Goal: Find specific page/section: Find specific page/section

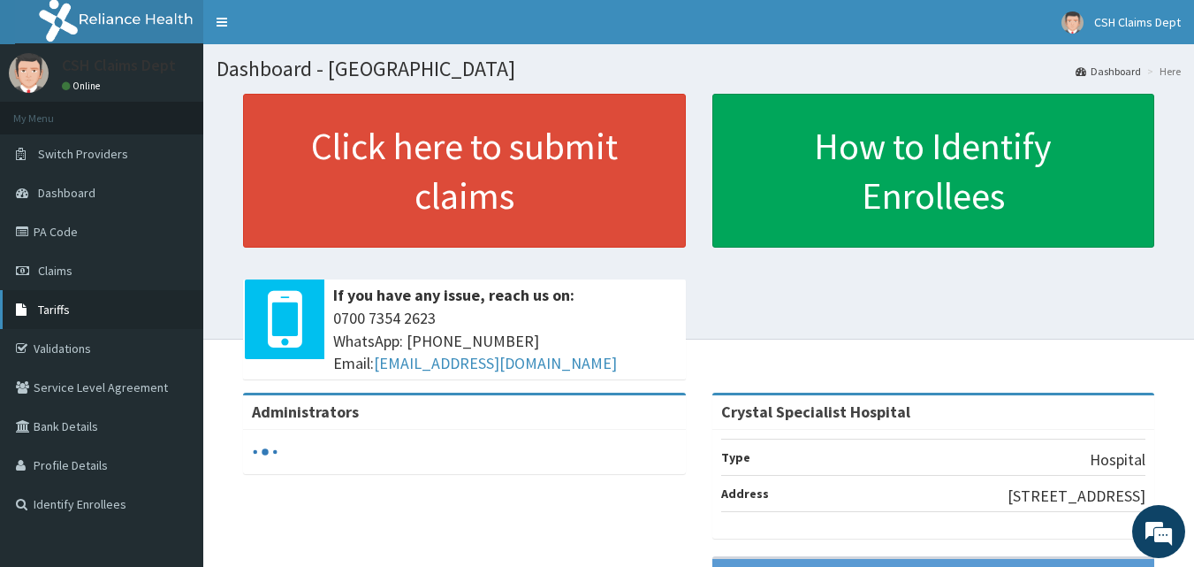
click at [64, 309] on span "Tariffs" at bounding box center [54, 309] width 32 height 16
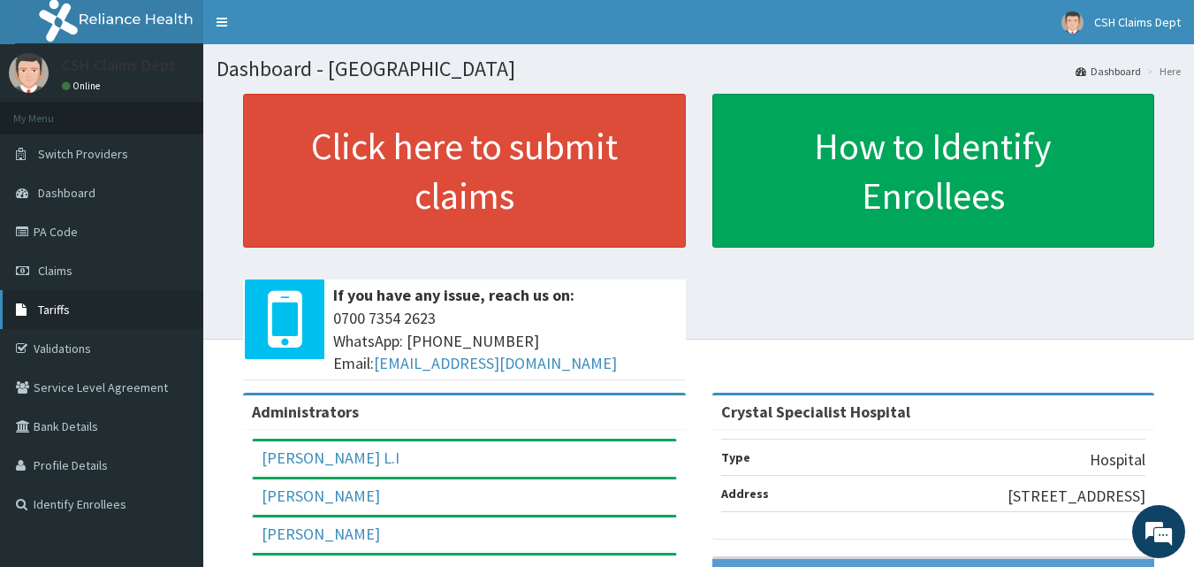
click at [63, 309] on span "Tariffs" at bounding box center [54, 309] width 32 height 16
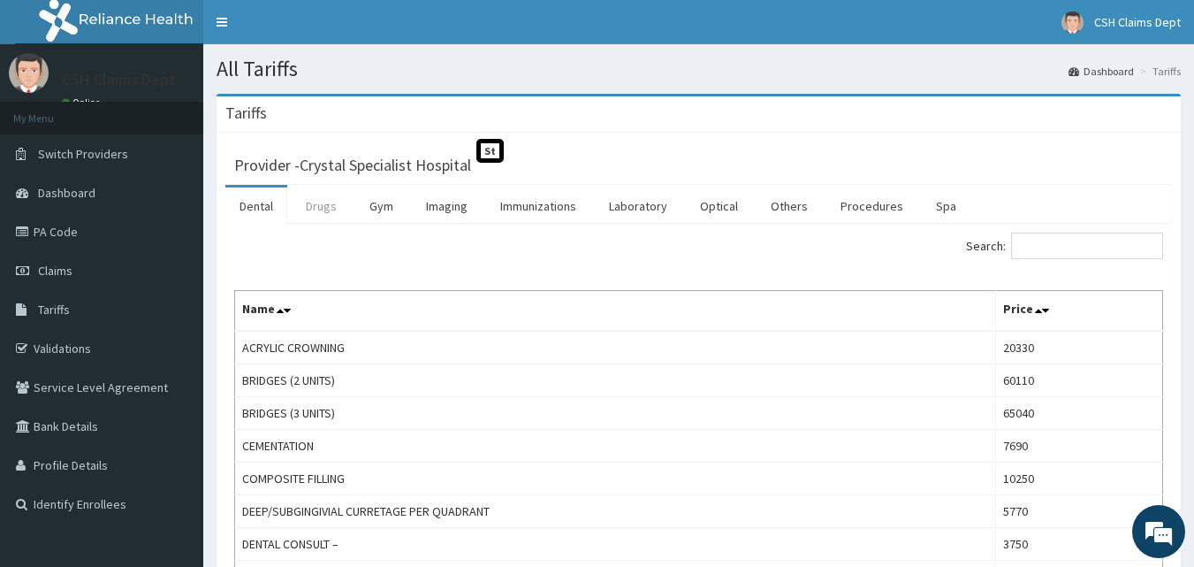
click at [319, 207] on link "Drugs" at bounding box center [321, 205] width 59 height 37
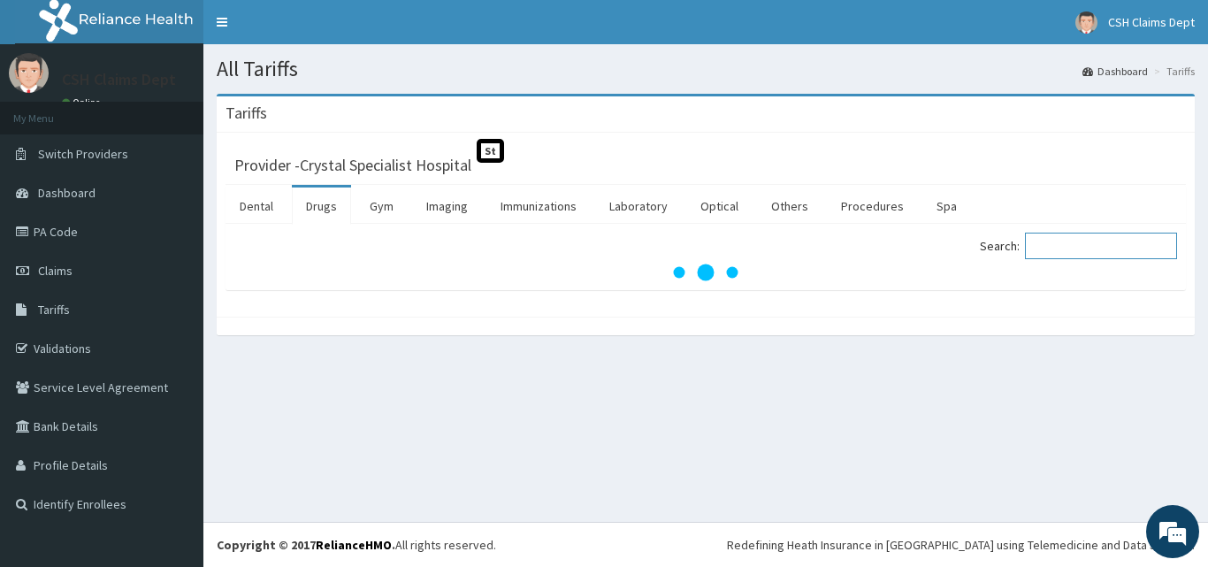
click at [1060, 251] on input "Search:" at bounding box center [1101, 246] width 152 height 27
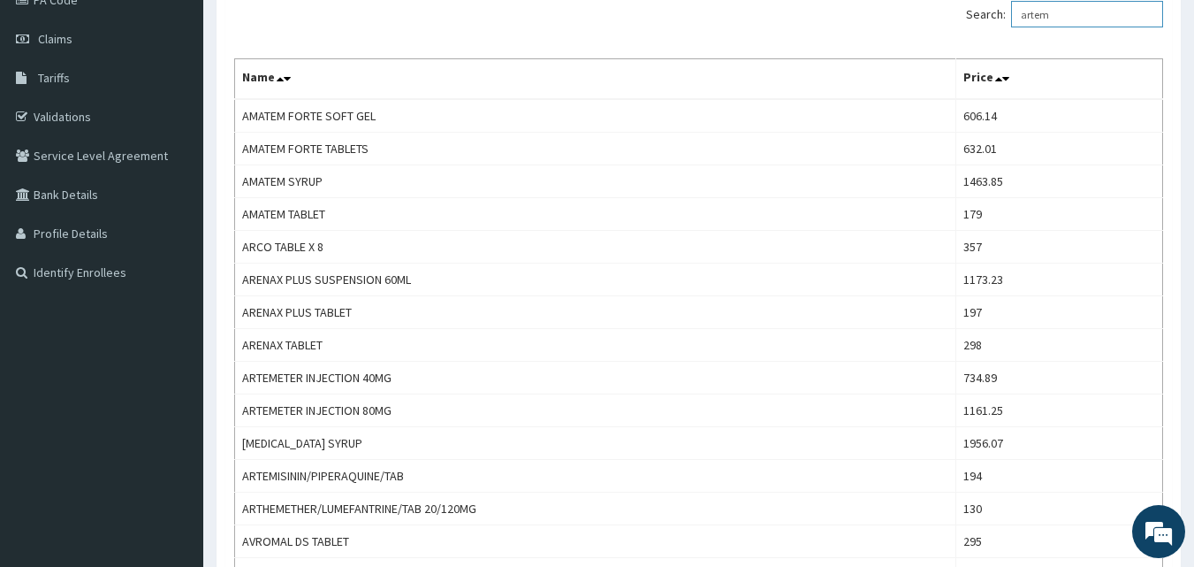
scroll to position [143, 0]
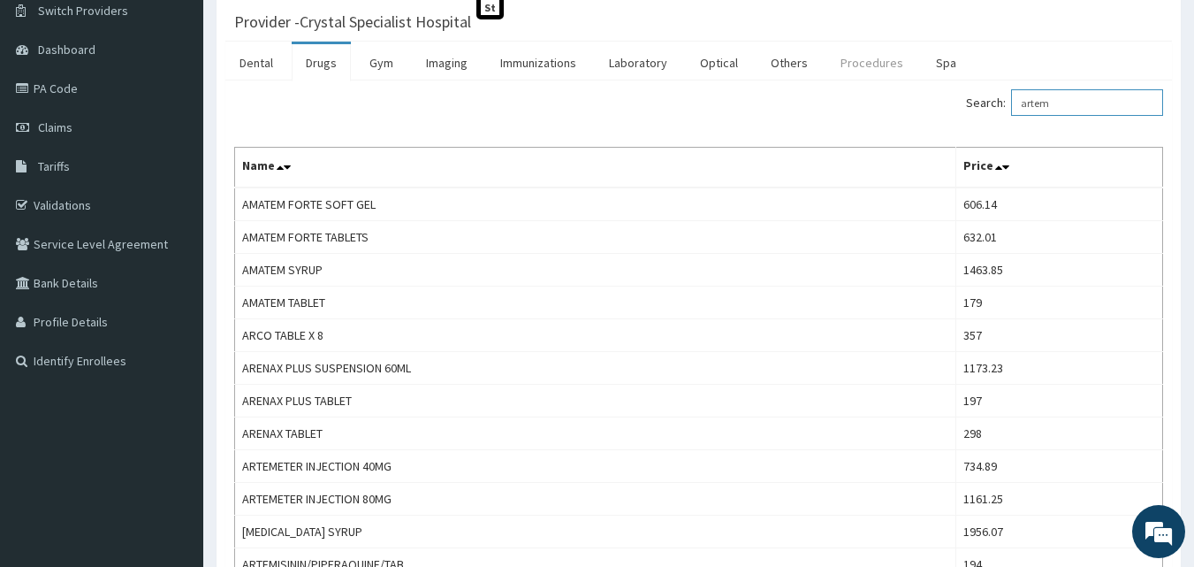
drag, startPoint x: 1081, startPoint y: 105, endPoint x: 823, endPoint y: 65, distance: 261.2
click at [836, 65] on div "Dental Drugs Gym Imaging Immunizations Laboratory Optical Others Procedures Spa…" at bounding box center [698, 509] width 947 height 935
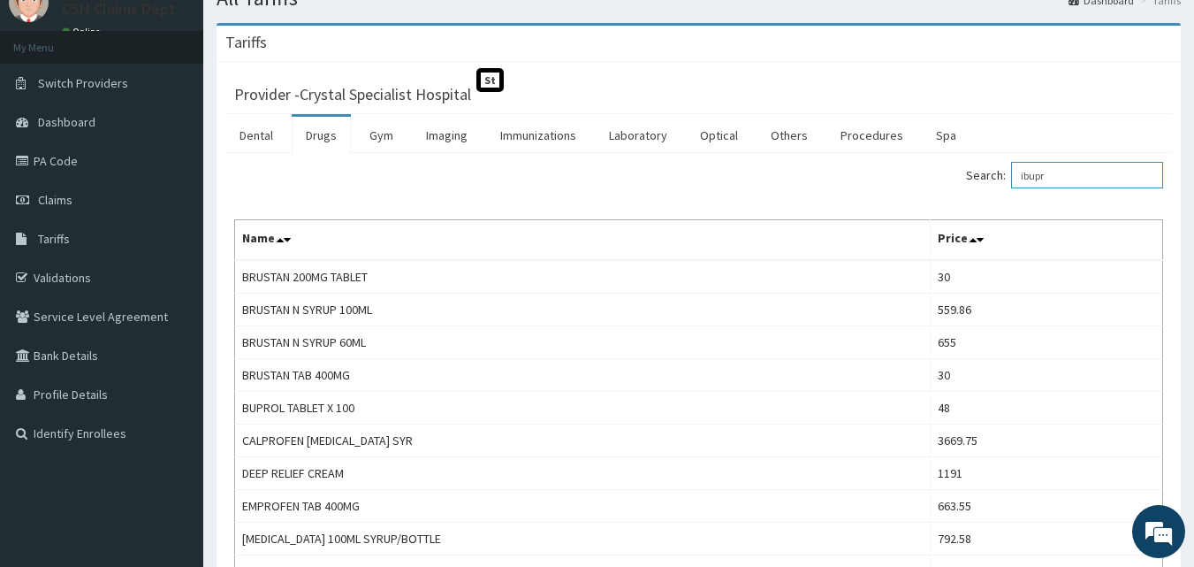
scroll to position [0, 0]
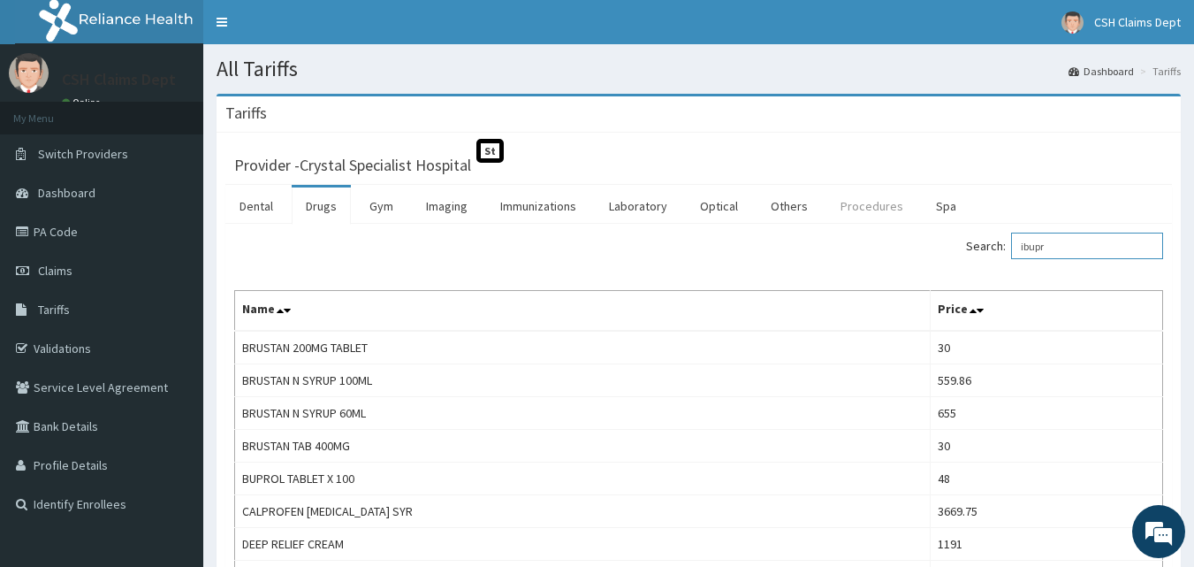
drag, startPoint x: 1087, startPoint y: 246, endPoint x: 896, endPoint y: 203, distance: 196.5
click at [896, 203] on div "Dental Drugs Gym Imaging Immunizations Laboratory Optical Others Procedures Spa…" at bounding box center [698, 488] width 947 height 607
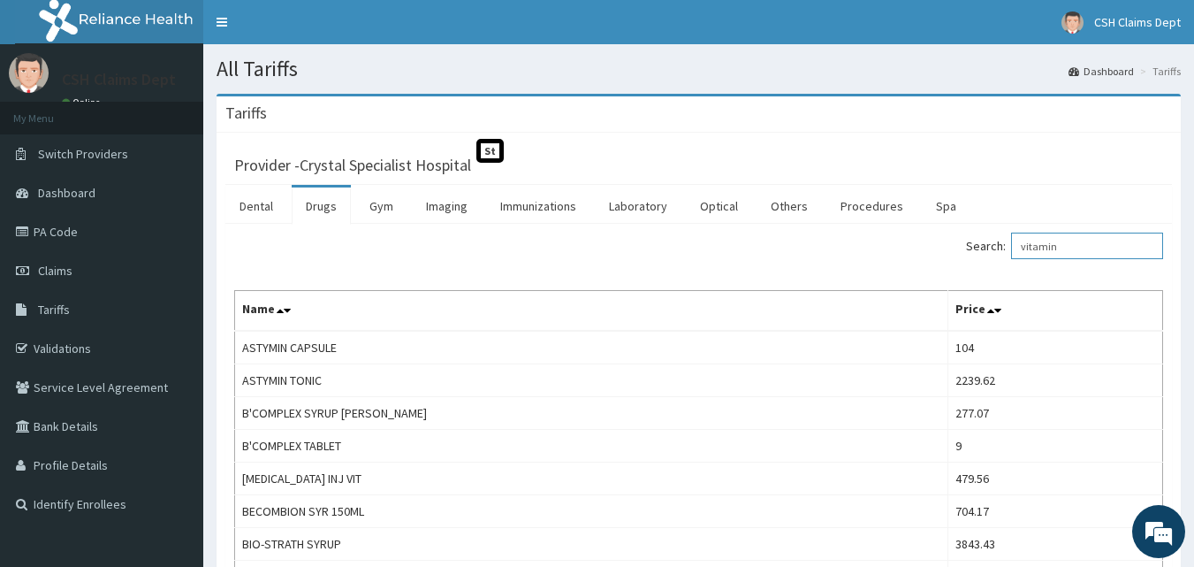
drag, startPoint x: 1099, startPoint y: 255, endPoint x: 887, endPoint y: 210, distance: 216.7
drag, startPoint x: 1113, startPoint y: 16, endPoint x: 964, endPoint y: -29, distance: 156.1
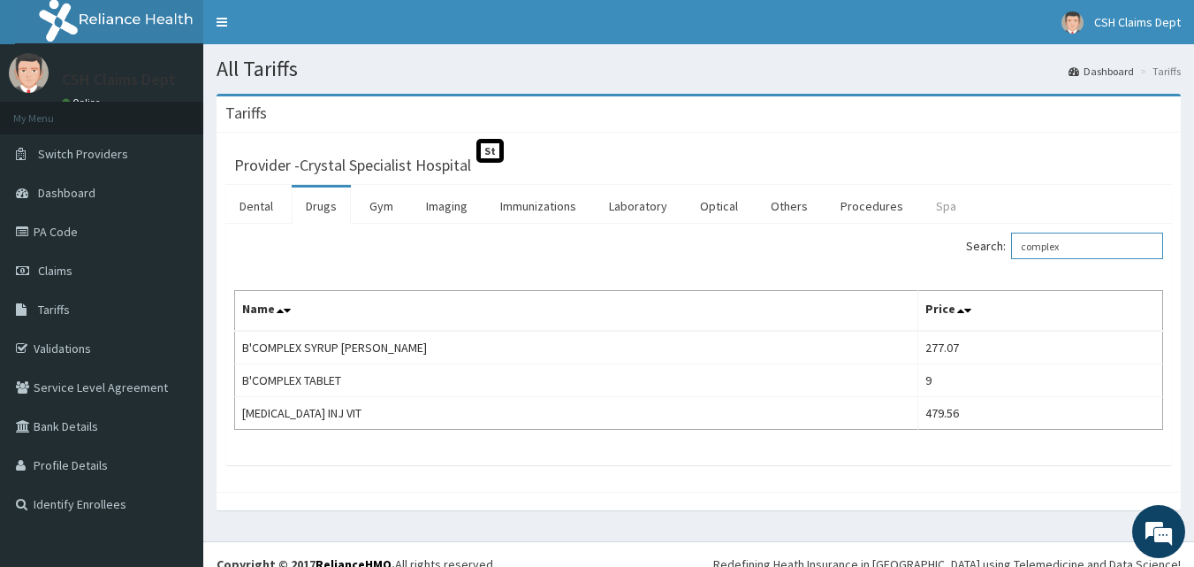
drag, startPoint x: 1089, startPoint y: 251, endPoint x: 936, endPoint y: 222, distance: 155.7
click at [936, 222] on div "Dental Drugs Gym Imaging Immunizations Laboratory Optical Others Procedures Spa…" at bounding box center [698, 325] width 947 height 280
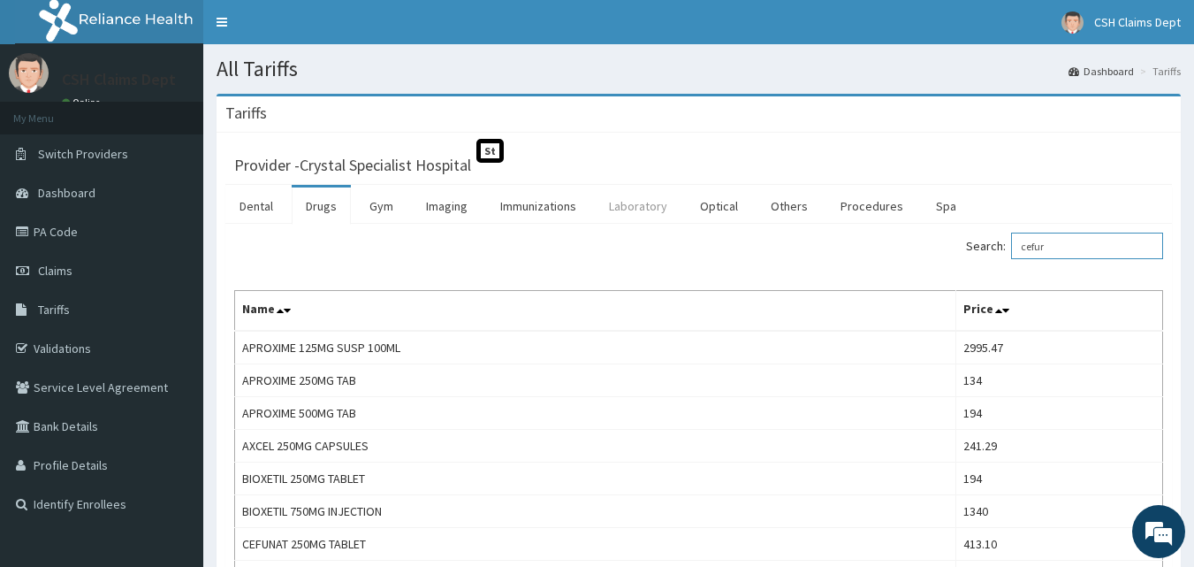
type input "cefur"
click at [641, 196] on link "Laboratory" at bounding box center [638, 205] width 87 height 37
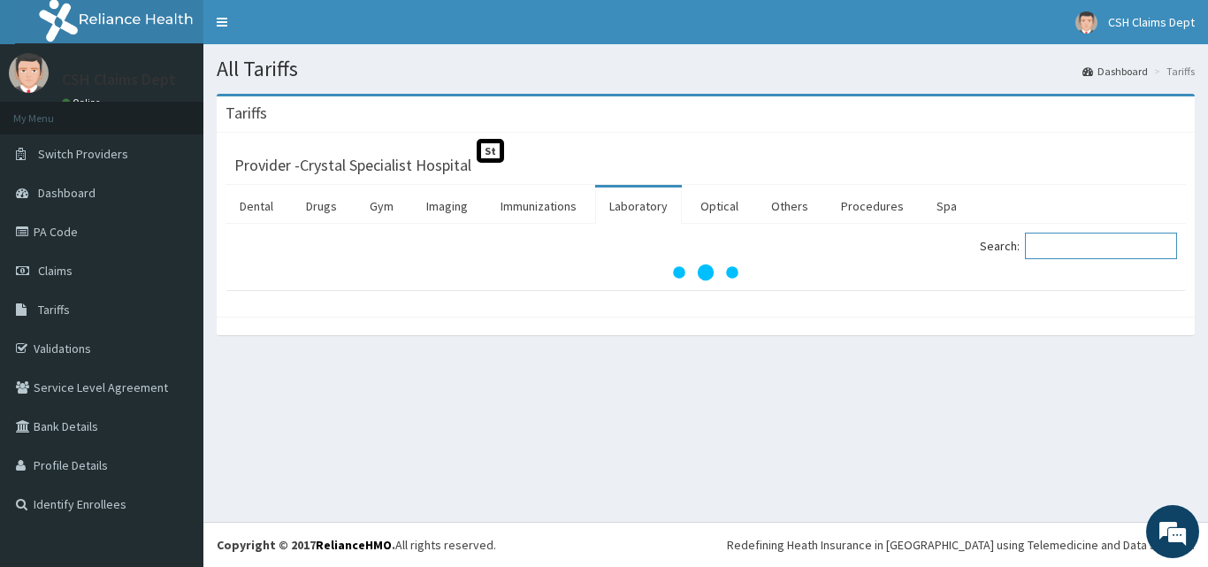
click at [1100, 247] on input "Search:" at bounding box center [1101, 246] width 152 height 27
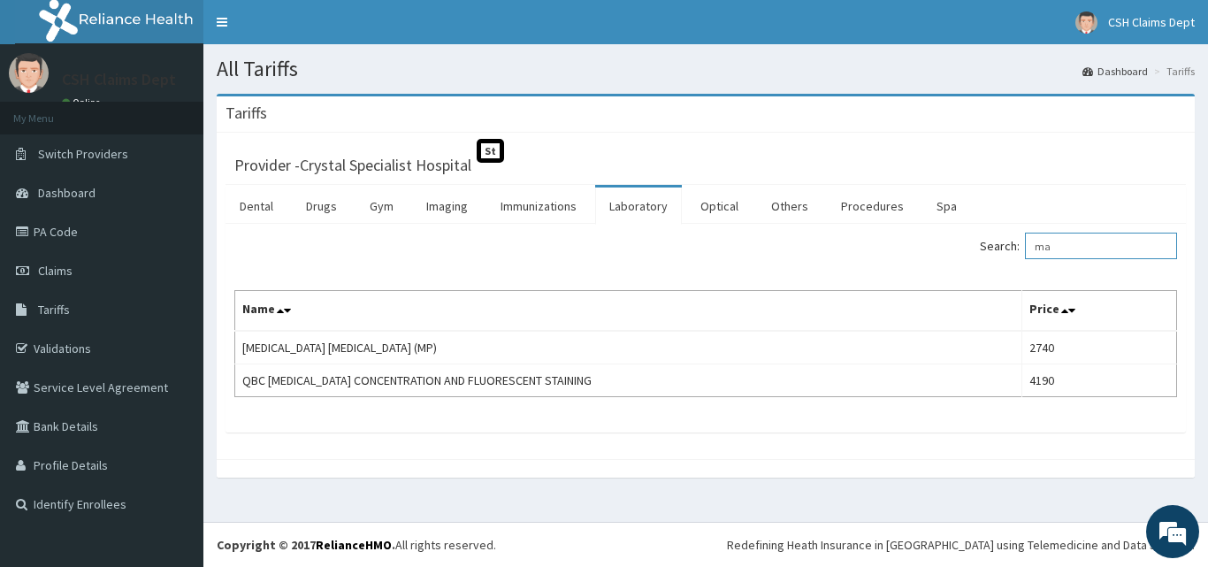
type input "m"
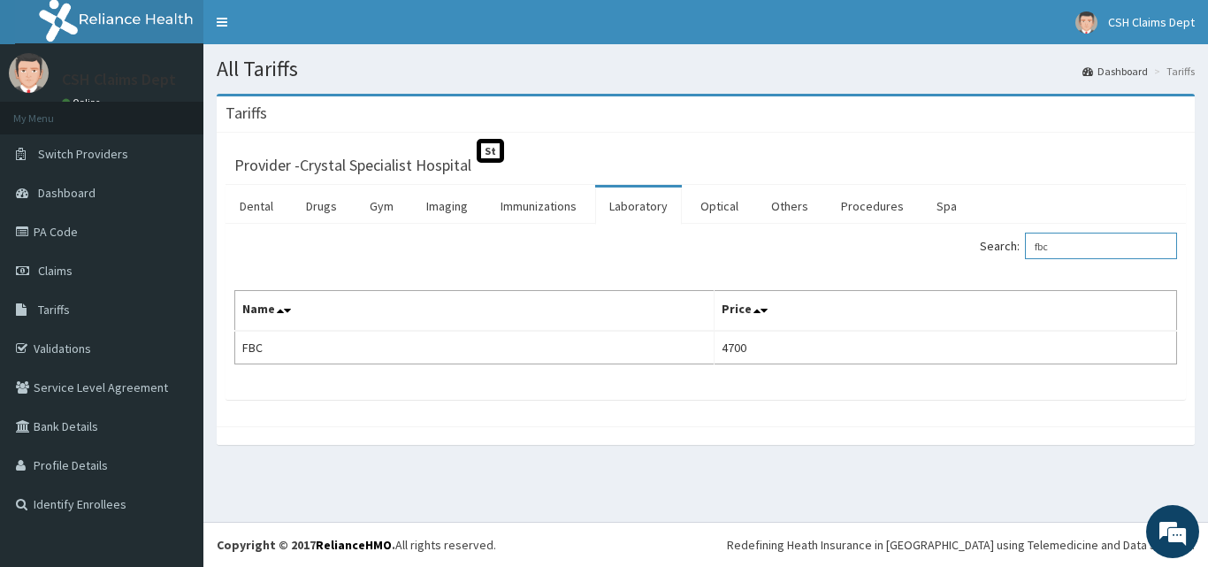
type input "fbc"
click at [72, 244] on link "PA Code" at bounding box center [101, 231] width 203 height 39
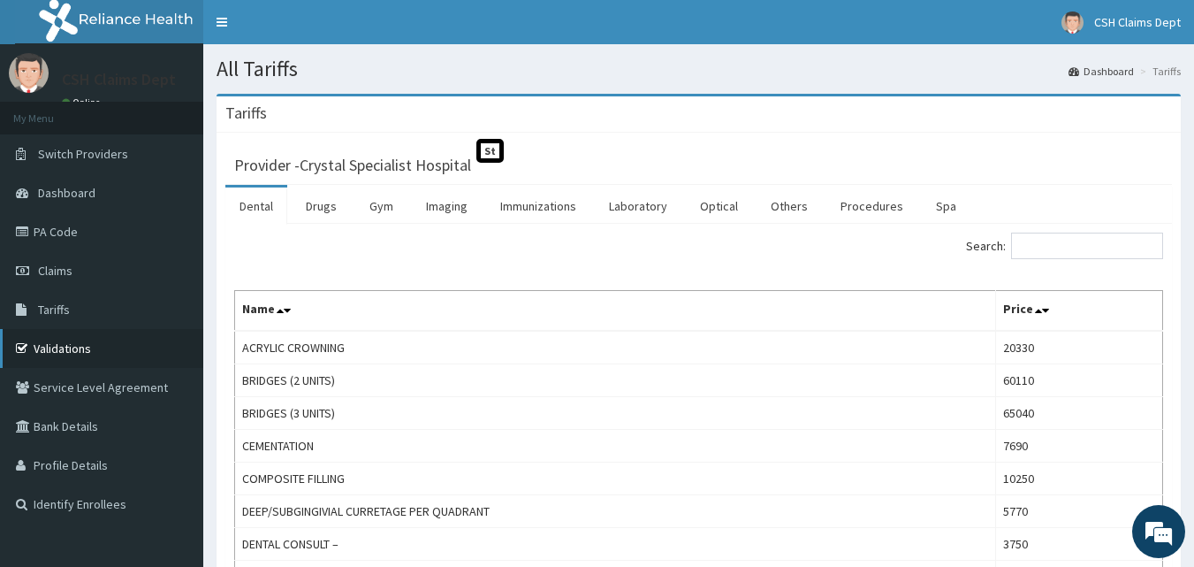
click at [79, 350] on link "Validations" at bounding box center [101, 348] width 203 height 39
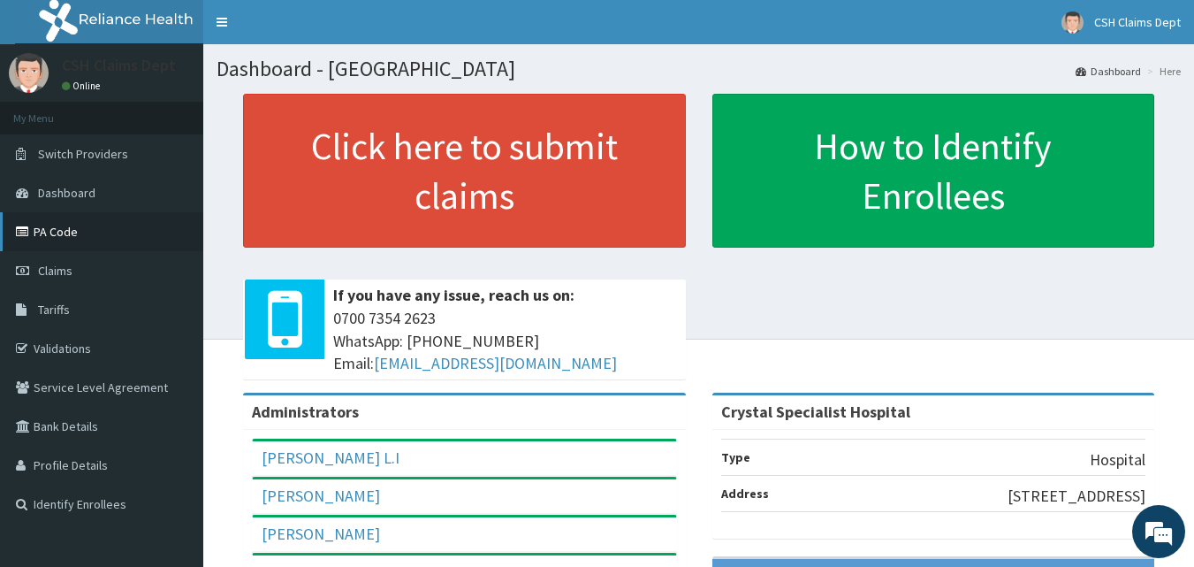
click at [63, 226] on link "PA Code" at bounding box center [101, 231] width 203 height 39
click at [65, 237] on link "PA Code" at bounding box center [101, 231] width 203 height 39
